Goal: Information Seeking & Learning: Learn about a topic

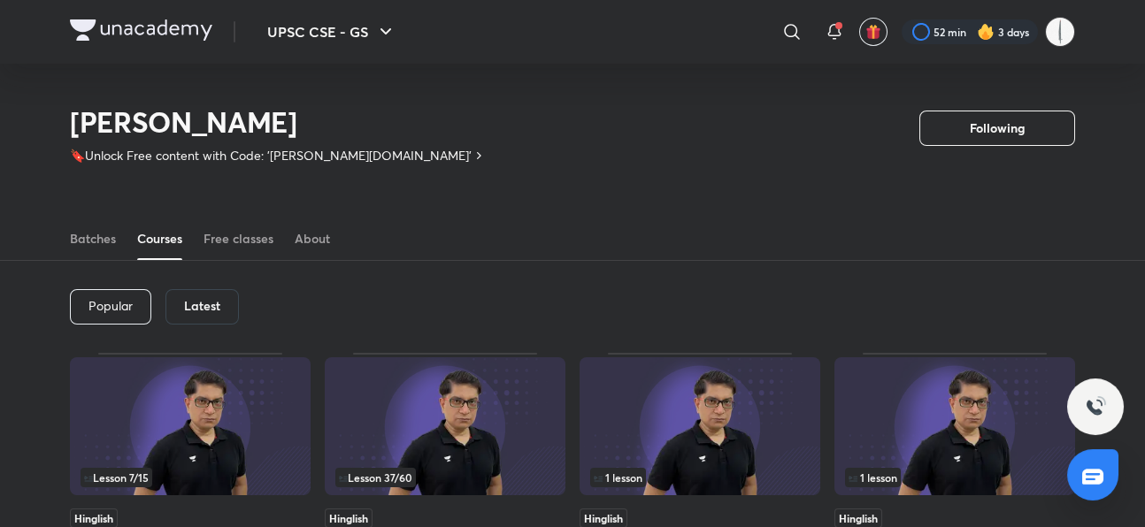
click at [192, 313] on h6 "Latest" at bounding box center [202, 306] width 36 height 14
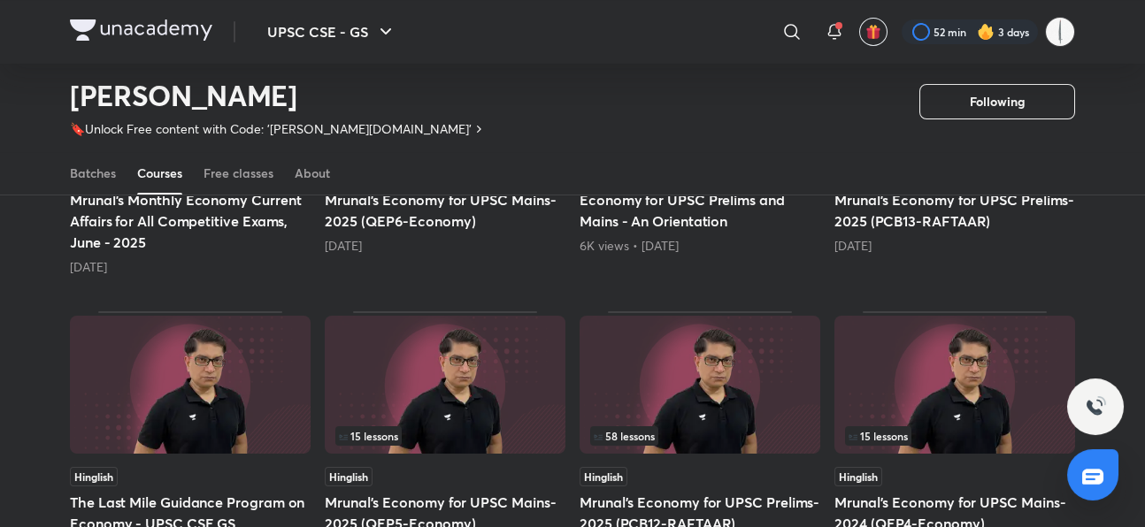
scroll to position [671, 0]
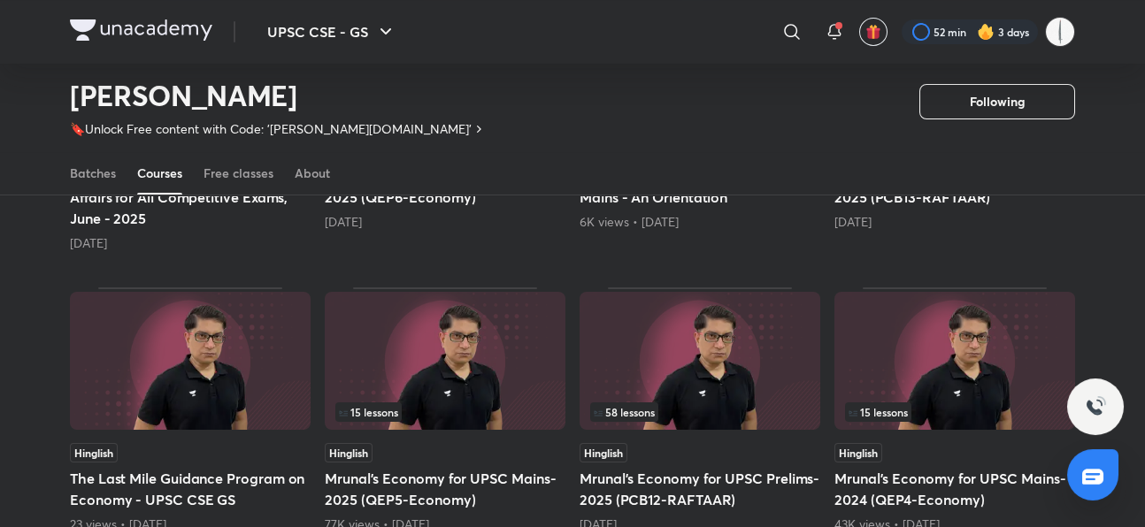
click at [834, 160] on span "Hinglish" at bounding box center [858, 150] width 48 height 19
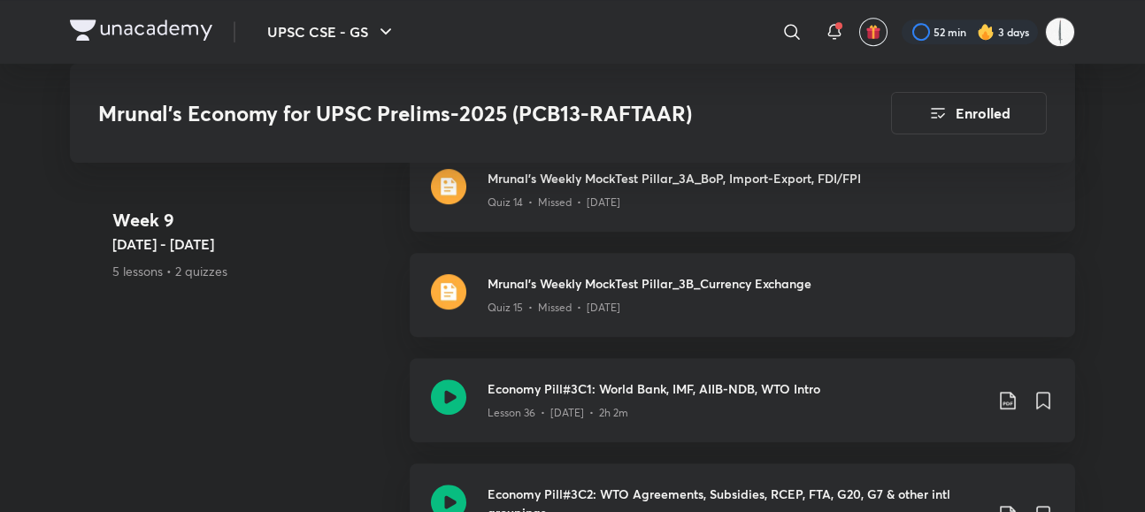
scroll to position [7062, 0]
